Goal: Use online tool/utility: Use online tool/utility

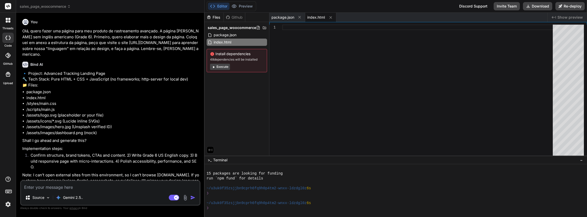
scroll to position [49, 0]
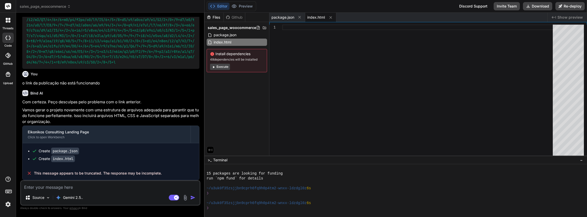
click at [143, 187] on textarea at bounding box center [110, 185] width 179 height 9
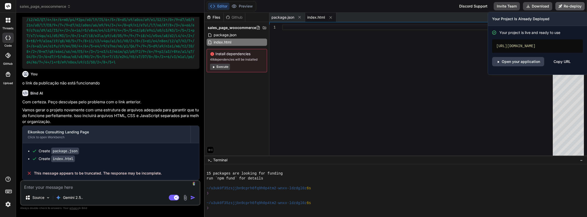
click at [569, 5] on button "Re-deploy" at bounding box center [569, 6] width 29 height 8
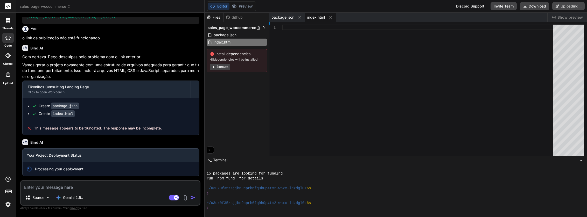
scroll to position [6966, 0]
type textarea "x"
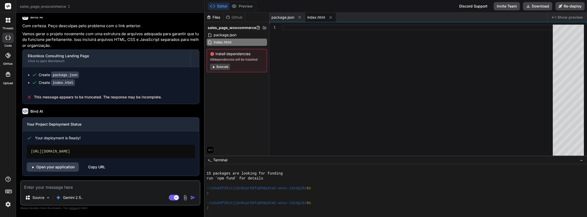
scroll to position [6997, 0]
click at [108, 151] on div "[URL][DOMAIN_NAME]" at bounding box center [111, 151] width 168 height 13
click at [53, 167] on link "Open your application" at bounding box center [53, 166] width 52 height 9
click at [84, 189] on textarea at bounding box center [110, 185] width 179 height 9
type textarea "V"
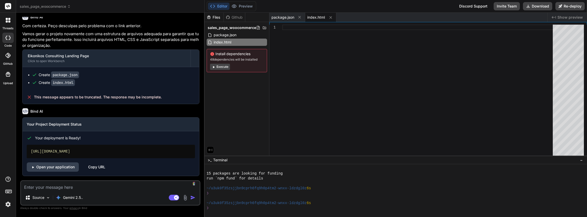
type textarea "x"
type textarea "Vo"
type textarea "x"
type textarea "Voc"
type textarea "x"
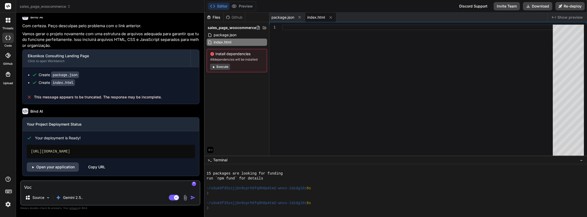
type textarea "Vocˆ"
type textarea "x"
type textarea "Voc^"
type textarea "x"
type textarea "Voc^p"
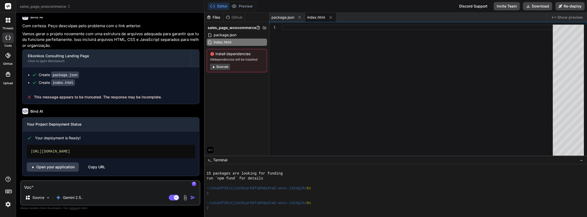
type textarea "x"
type textarea "Voc^po"
type textarea "x"
type textarea "Voc^pod"
type textarea "x"
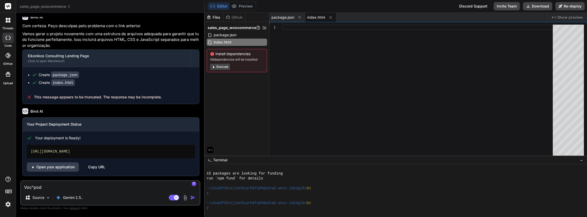
type textarea "Voc^pode"
type textarea "x"
type textarea "Voc^pod"
type textarea "x"
type textarea "Voc^po"
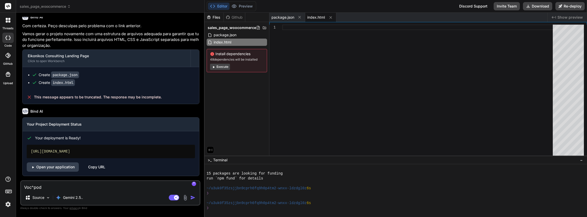
type textarea "x"
type textarea "Voc^p"
type textarea "x"
type textarea "Voc^"
type textarea "x"
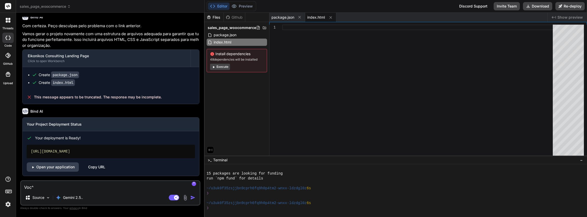
type textarea "Voc"
type textarea "x"
type textarea "Voce"
type textarea "x"
type textarea "Voce"
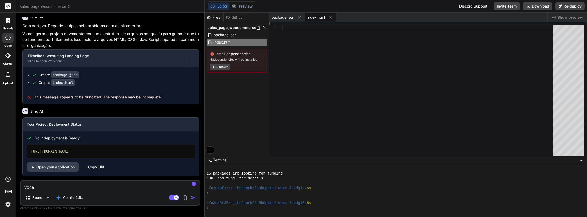
type textarea "x"
type textarea "Voce p"
type textarea "x"
type textarea "Voce po"
type textarea "x"
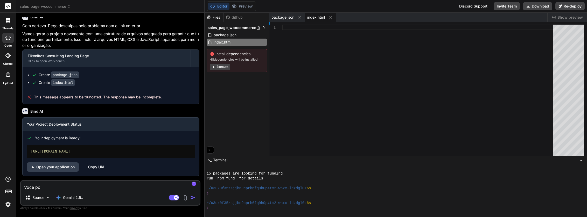
type textarea "Voce pod"
type textarea "x"
type textarea "Voce pode"
type textarea "x"
type textarea "Voce pode"
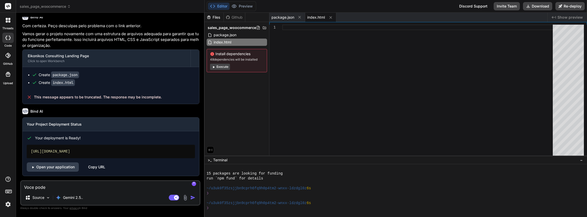
type textarea "x"
type textarea "Voce pode g"
type textarea "x"
type textarea "Voce pode ge"
type textarea "x"
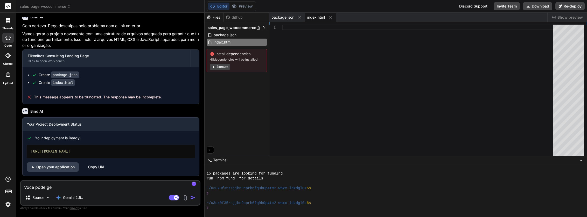
type textarea "Voce pode ger"
type textarea "x"
type textarea "Voce pode [PERSON_NAME]"
type textarea "x"
type textarea "Voce pode gerar"
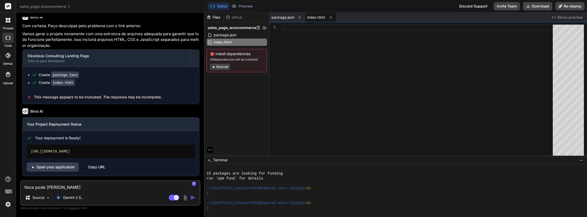
type textarea "x"
type textarea "Voce pode gerar"
type textarea "x"
type textarea "Voce pode gerar a"
type textarea "x"
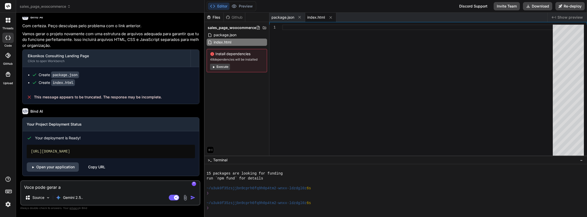
type textarea "Voce pode gerar a"
type textarea "x"
type textarea "Voce pode gerar a p"
type textarea "x"
type textarea "Voce pode gerar a p'"
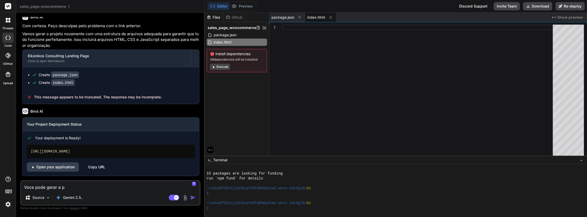
type textarea "x"
type textarea "Voce pode gerar a p'g"
type textarea "x"
type textarea "Voce pode gerar a p'gi"
type textarea "x"
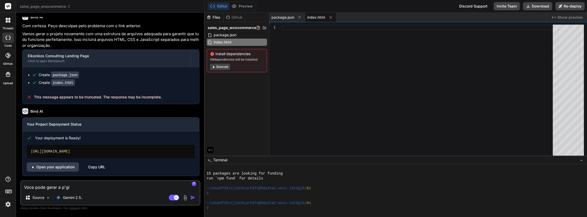
type textarea "Voce pode gerar a p'gin"
type textarea "x"
type textarea "Voce pode gerar a p'[PERSON_NAME]"
type textarea "x"
type textarea "Voce pode gerar a p'[PERSON_NAME]"
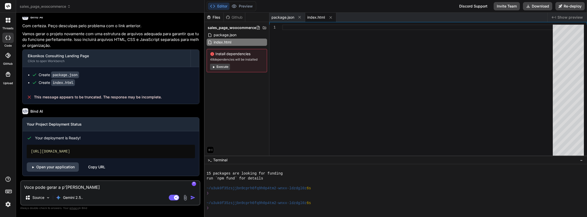
type textarea "x"
type textarea "Voce pode gerar a p'[PERSON_NAME]"
type textarea "x"
type textarea "Voce pode gerar a p'gin"
type textarea "x"
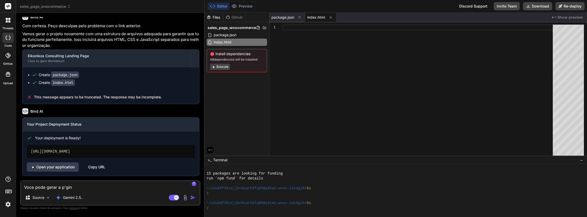
type textarea "Voce pode gerar a p'gi"
type textarea "x"
type textarea "Voce pode gerar a p'g"
type textarea "x"
type textarea "Voce pode gerar a p'"
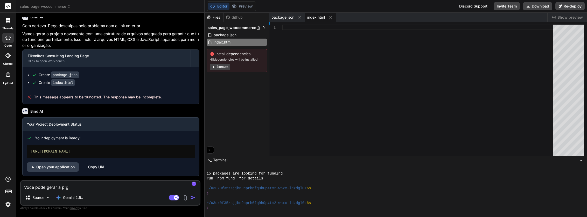
type textarea "x"
type textarea "Voce pode gerar a p"
type textarea "x"
type textarea "Voce pode gerar a pa"
type textarea "x"
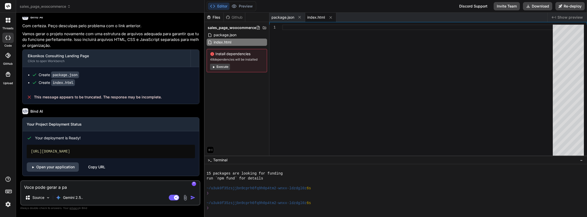
type textarea "Voce pode gerar a pag"
type textarea "x"
type textarea "Voce pode gerar a pagi"
type textarea "x"
type textarea "Voce pode gerar a pagin"
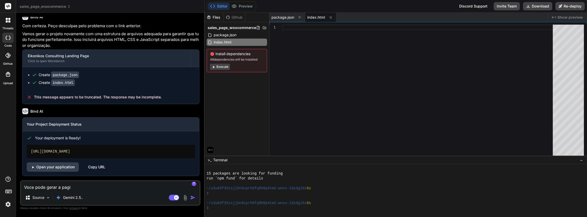
type textarea "x"
type textarea "Voce pode gerar a pagina"
type textarea "x"
type textarea "Voce pode gerar a pagina"
type textarea "x"
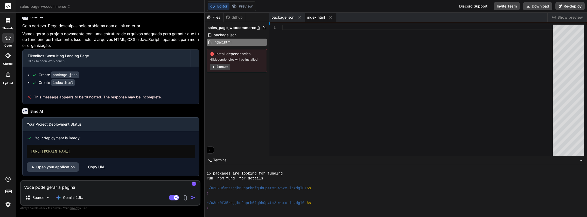
type textarea "Voce pode gerar a pagina n"
type textarea "x"
type textarea "Voce pode gerar a pagina no"
type textarea "x"
type textarea "Voce pode gerar a pagina nov"
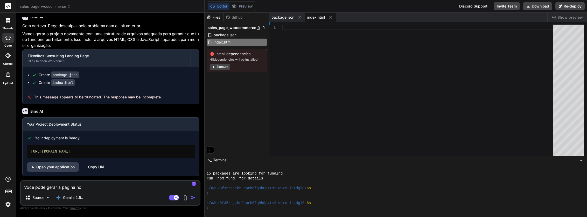
type textarea "x"
type textarea "Voce pode gerar a pagina nova"
type textarea "x"
type textarea "Voce pode gerar a pagina novam"
type textarea "x"
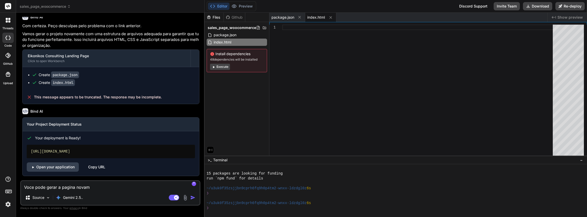
type textarea "Voce pode gerar a pagina novame"
type textarea "x"
type textarea "Voce pode gerar a pagina novamen"
type textarea "x"
type textarea "Voce pode gerar a pagina novament"
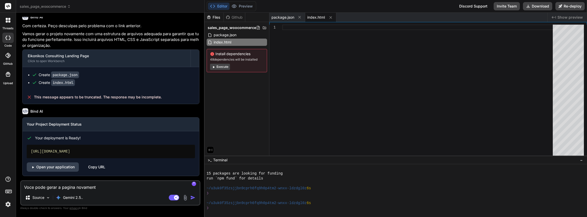
type textarea "x"
type textarea "Voce pode gerar a pagina novamente"
type textarea "x"
type textarea "Voce pode gerar a pagina novamente?"
type textarea "x"
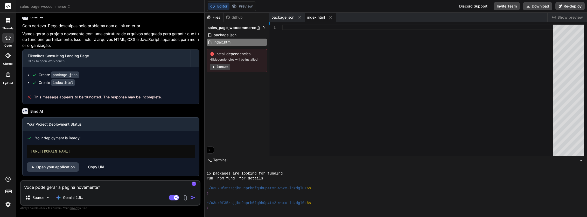
type textarea "Voce pode gerar a pagina novamente?"
type textarea "x"
type textarea "Voce pode gerar a pagina novamente? E"
type textarea "x"
type textarea "Voce pode gerar a pagina novamente? Es"
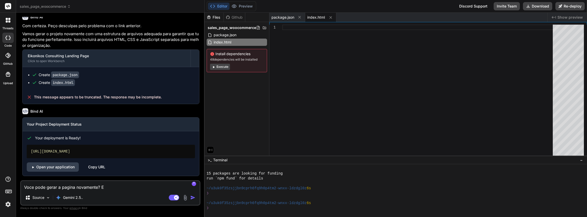
type textarea "x"
type textarea "Voce pode gerar a pagina novamente? Est"
type textarea "x"
type textarea "Voce pode gerar a pagina novamente? Est'"
type textarea "x"
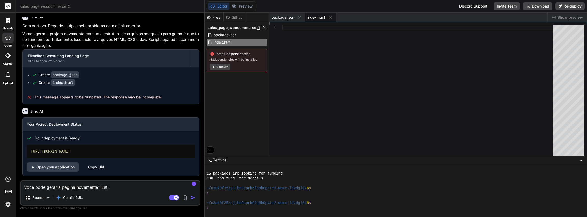
type textarea "Voce pode gerar a pagina novamente? Está"
type textarea "x"
type textarea "Voce pode gerar a pagina novamente? Está"
type textarea "x"
type textarea "Voce pode gerar a pagina novamente? Está c"
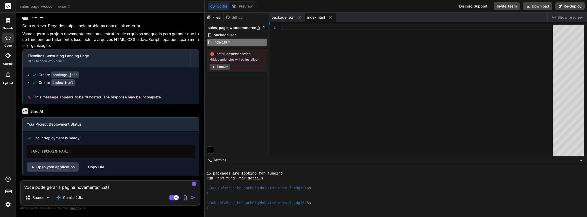
type textarea "x"
type textarea "Voce pode gerar a pagina novamente? Está co"
type textarea "x"
type textarea "Voce pode gerar a pagina novamente? Está com"
type textarea "x"
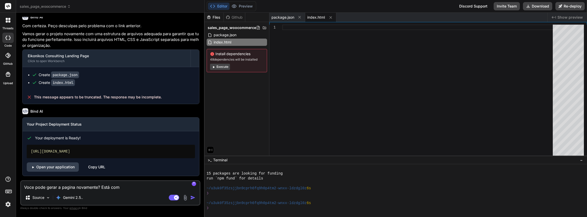
type textarea "Voce pode gerar a pagina novamente? Está com"
type textarea "x"
type textarea "Voce pode gerar a pagina novamente? Está com e"
type textarea "x"
type textarea "Voce pode gerar a pagina novamente? Está com er"
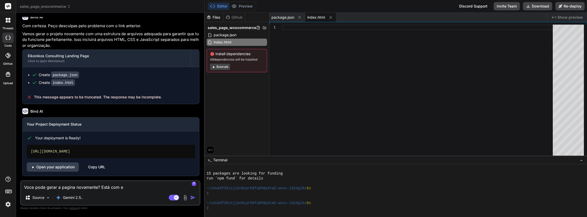
type textarea "x"
type textarea "Voce pode gerar a pagina novamente? Está com err"
type textarea "x"
type textarea "Voce pode gerar a pagina novamente? Está com erro"
type textarea "x"
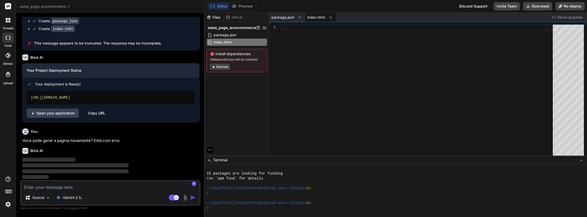
scroll to position [7051, 0]
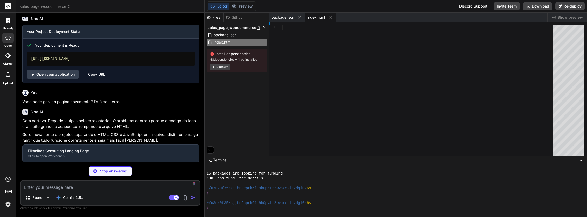
type textarea "x"
type textarea "}"
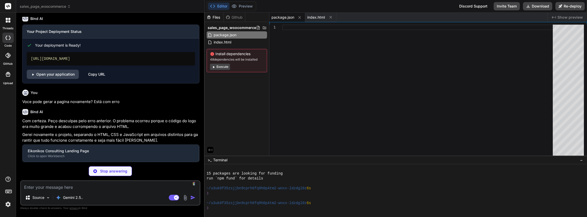
type textarea "x"
type textarea "<p>&copy; 2024 Eikonikos. All Rights Reserved.</p> <p>Strategic Consulting for …"
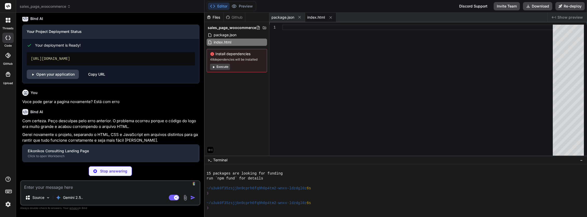
type textarea "x"
type textarea "flex-direction: column; gap: 10px; } }"
type textarea "x"
type textarea "behavior: 'smooth' }); }); });"
type textarea "x"
